Goal: Information Seeking & Learning: Learn about a topic

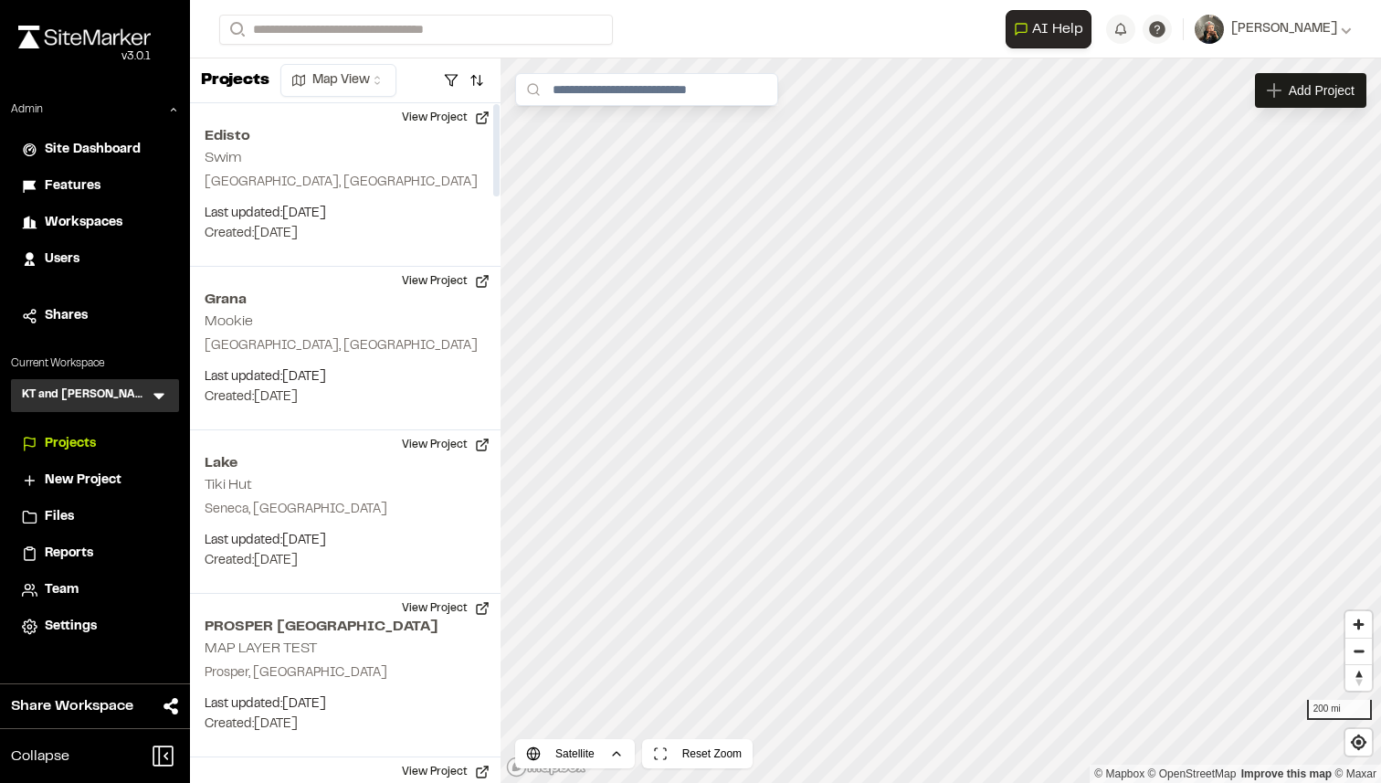
click at [65, 191] on span "Features" at bounding box center [73, 186] width 56 height 20
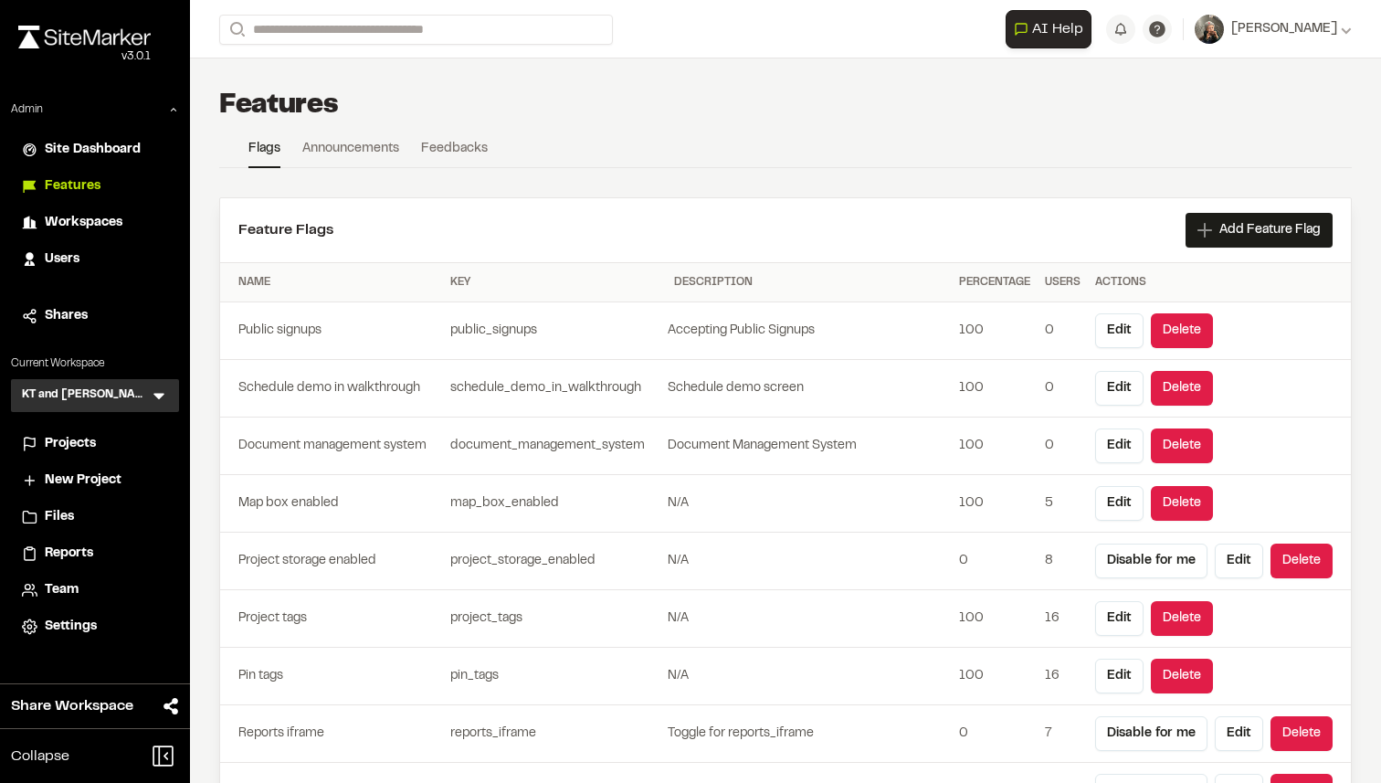
click at [361, 149] on link "Announcements" at bounding box center [350, 152] width 97 height 27
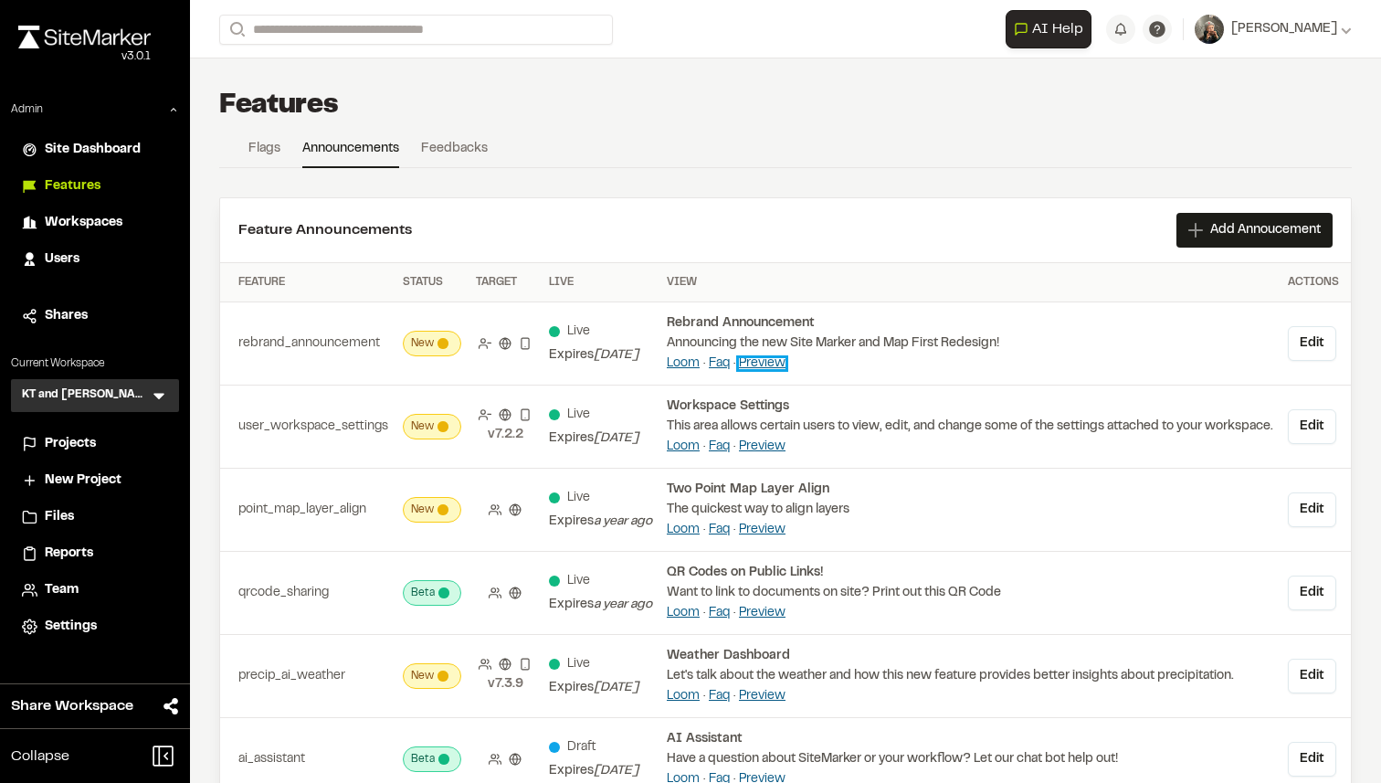
click at [785, 362] on link "Preview" at bounding box center [762, 363] width 47 height 11
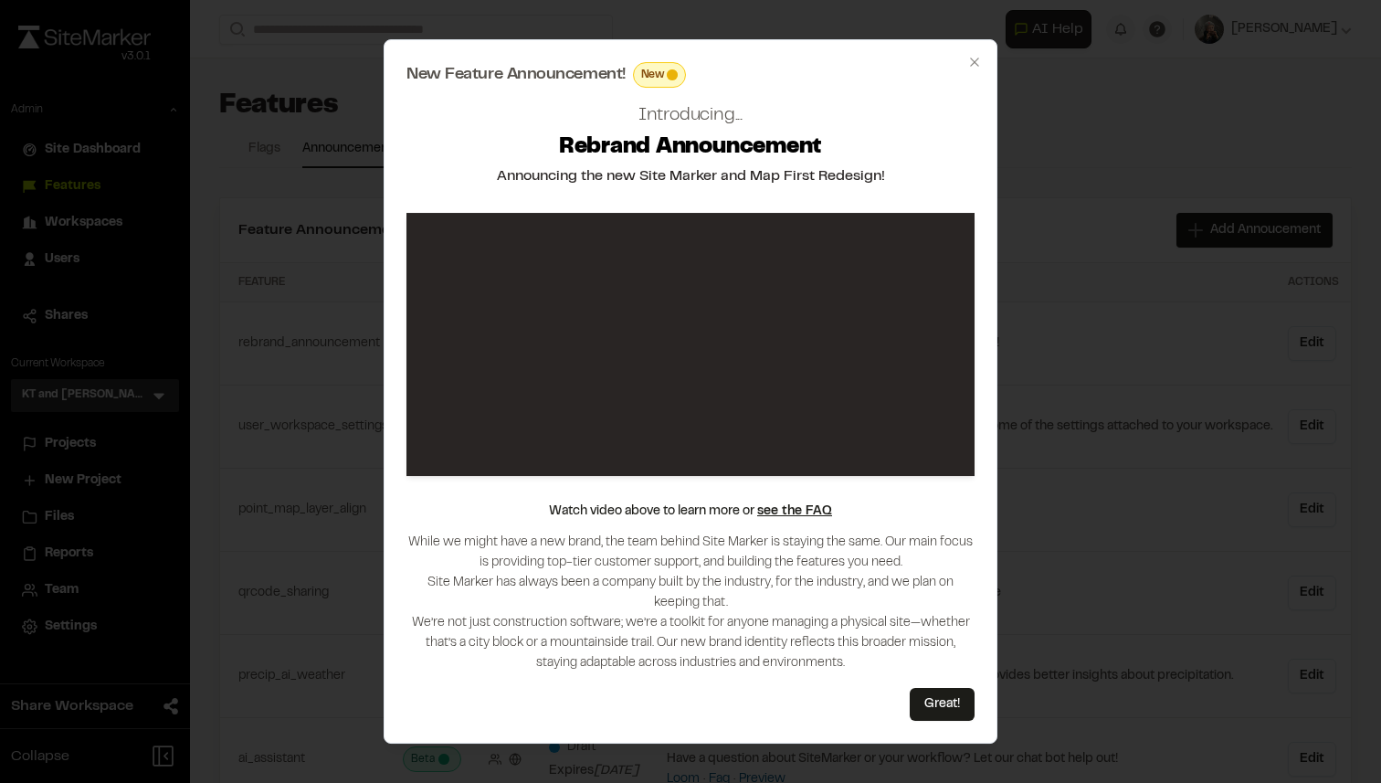
click at [1098, 373] on div at bounding box center [690, 391] width 1381 height 783
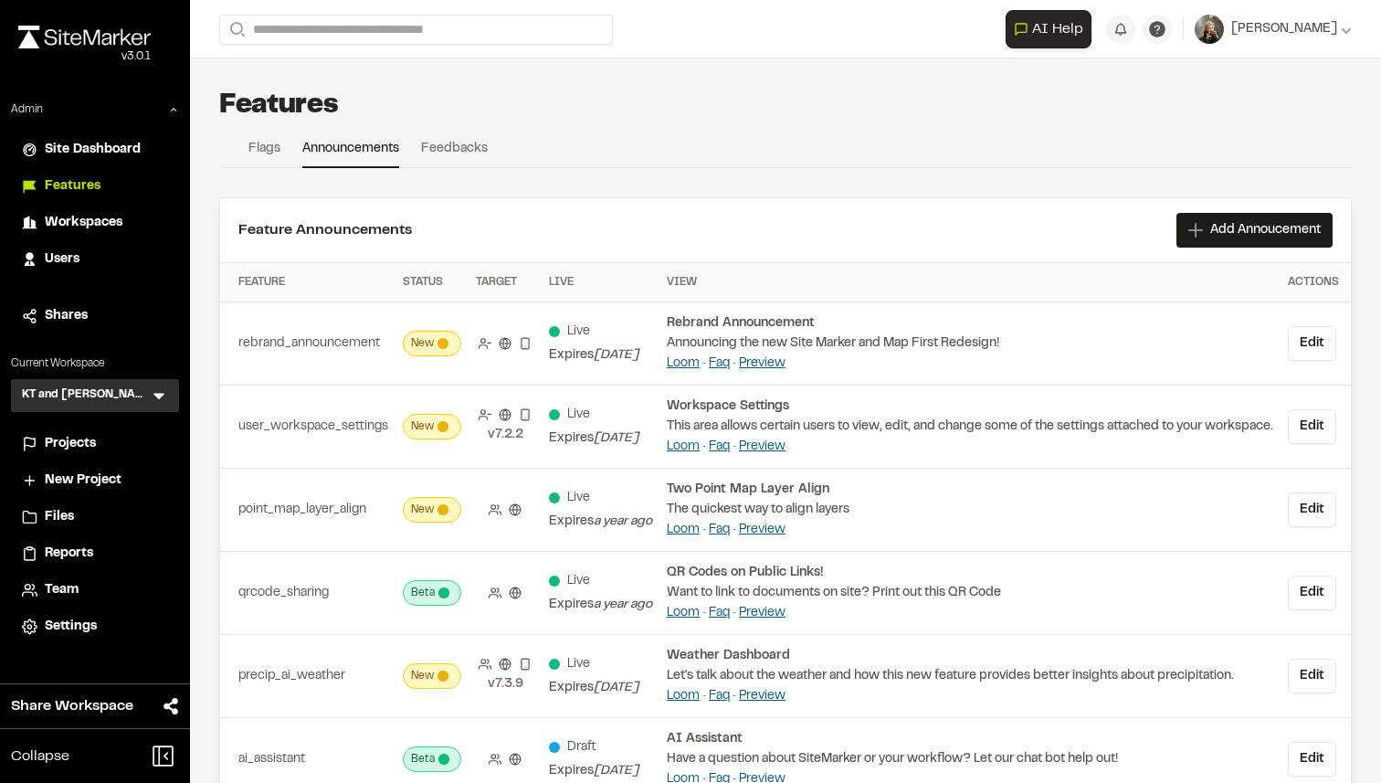
click at [475, 159] on link "Feedbacks" at bounding box center [454, 152] width 67 height 27
